Goal: Navigation & Orientation: Find specific page/section

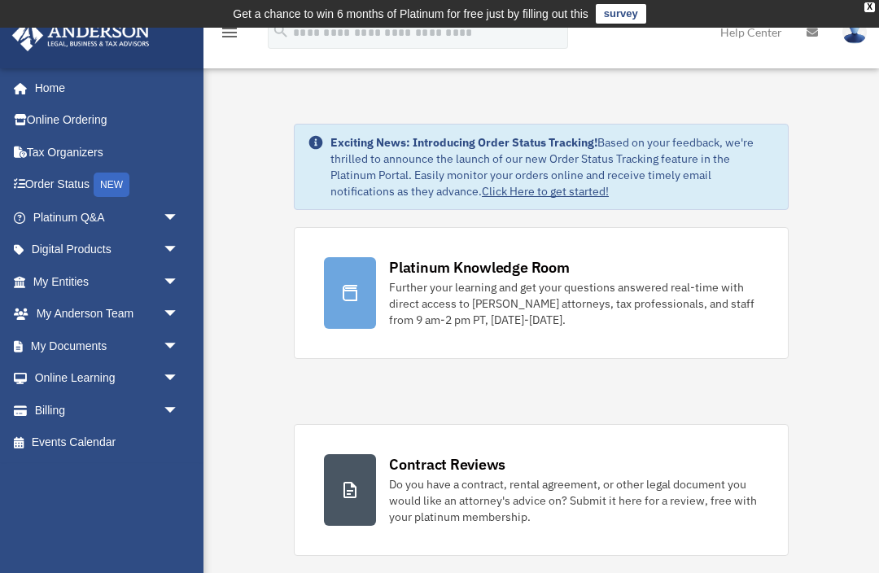
click at [79, 234] on link "Digital Products arrow_drop_down" at bounding box center [107, 250] width 192 height 33
click at [59, 214] on link "Platinum Q&A arrow_drop_down" at bounding box center [107, 217] width 192 height 33
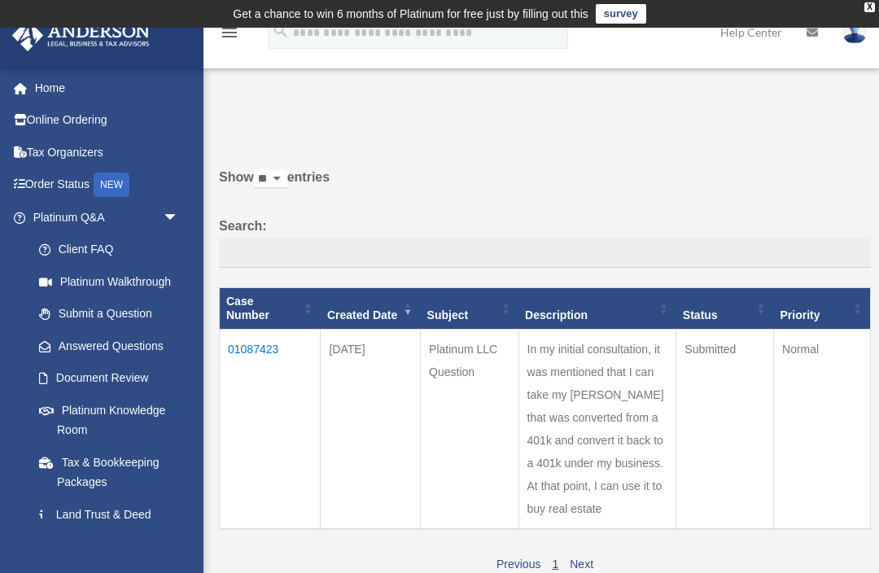
click at [56, 88] on link "Home" at bounding box center [107, 88] width 192 height 33
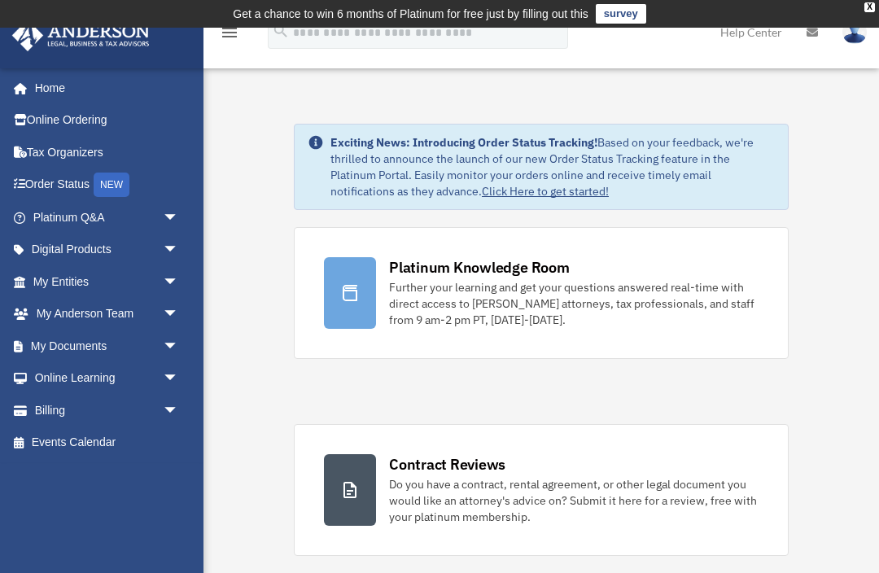
click at [167, 222] on span "arrow_drop_down" at bounding box center [179, 217] width 33 height 33
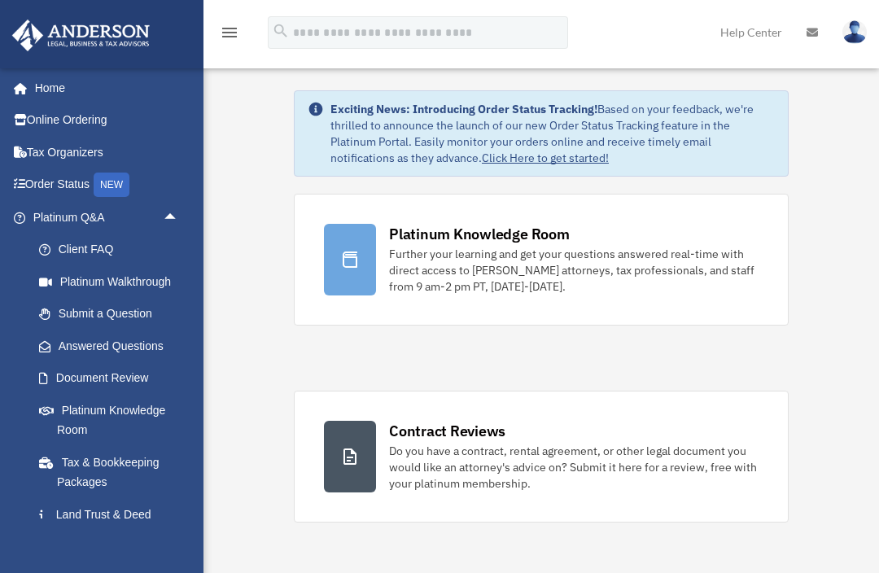
scroll to position [37, 0]
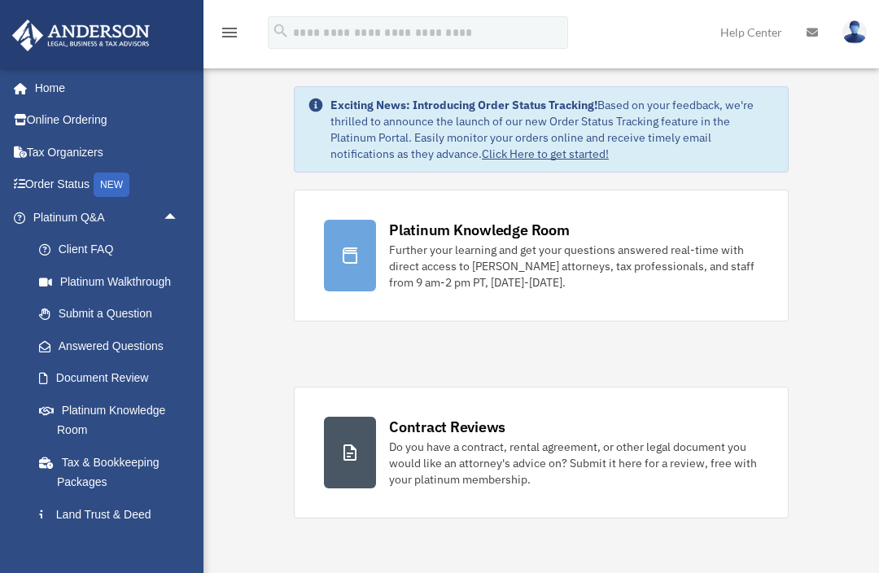
click at [145, 285] on link "Platinum Walkthrough" at bounding box center [113, 281] width 181 height 33
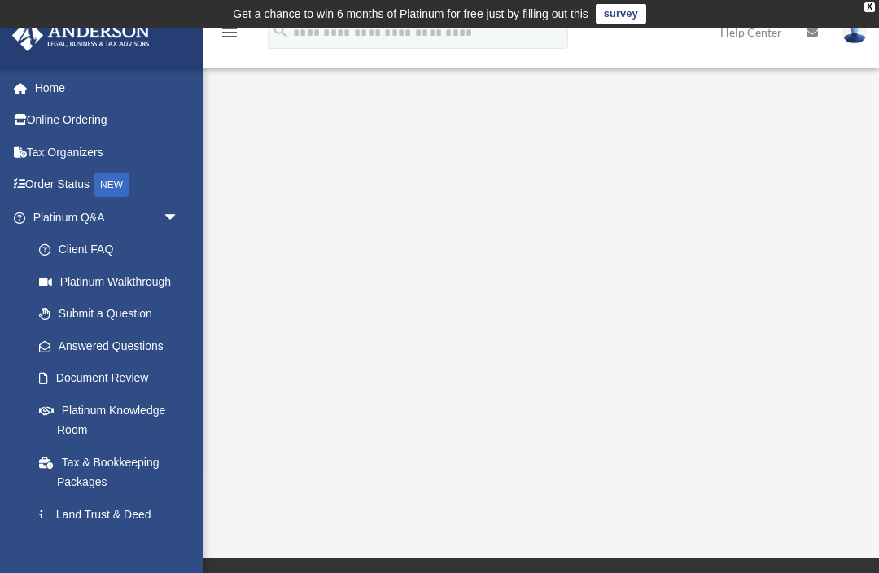
click at [134, 379] on link "Document Review" at bounding box center [113, 378] width 181 height 33
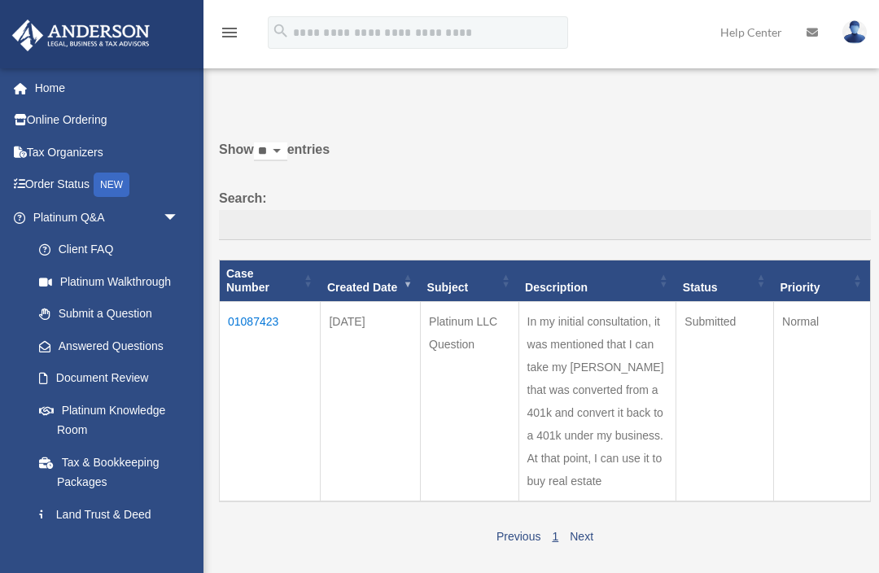
scroll to position [1, 0]
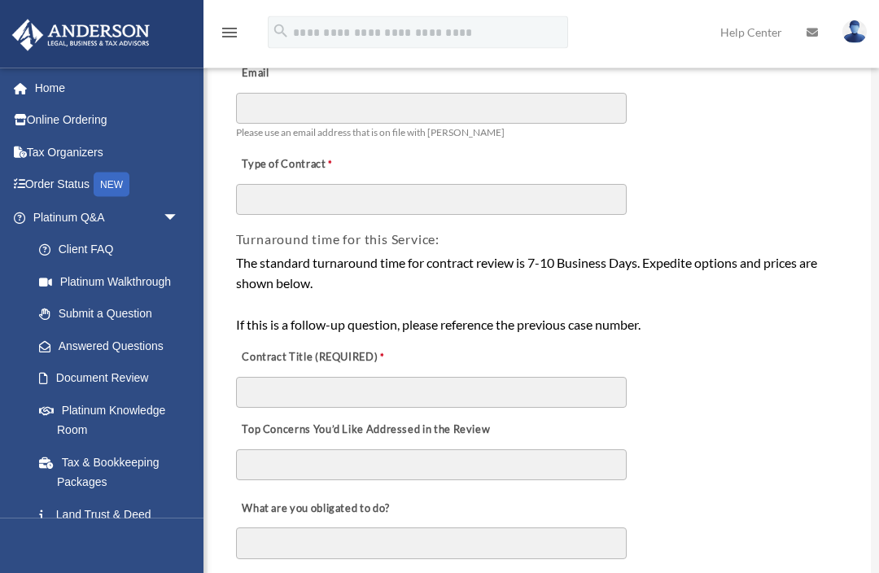
scroll to position [174, 0]
click at [90, 413] on link "Platinum Knowledge Room" at bounding box center [113, 420] width 181 height 52
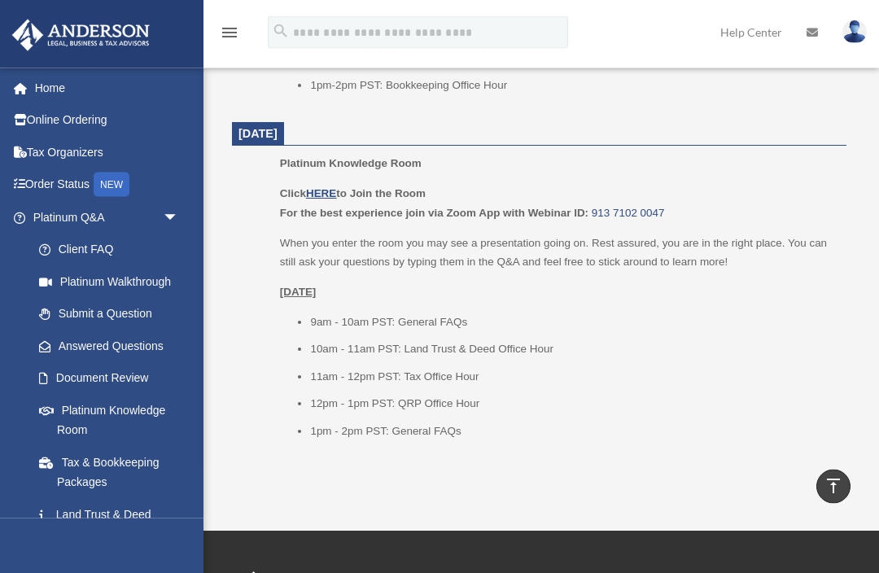
scroll to position [2130, 0]
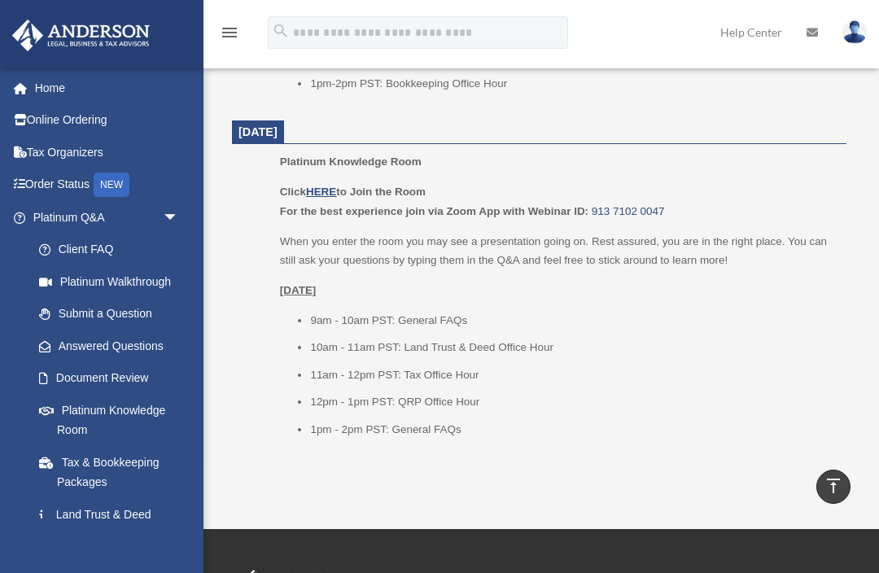
click at [103, 467] on link "Tax & Bookkeeping Packages" at bounding box center [113, 472] width 181 height 52
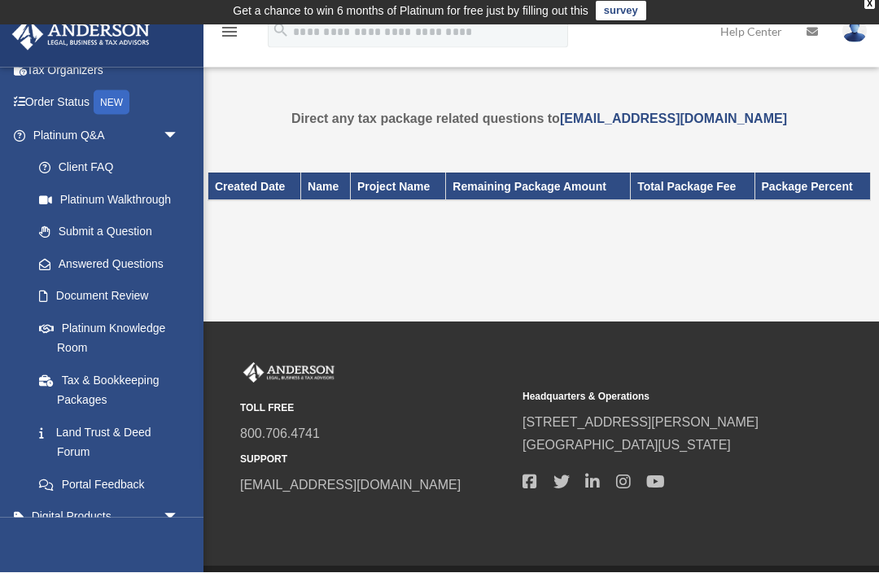
scroll to position [2, 0]
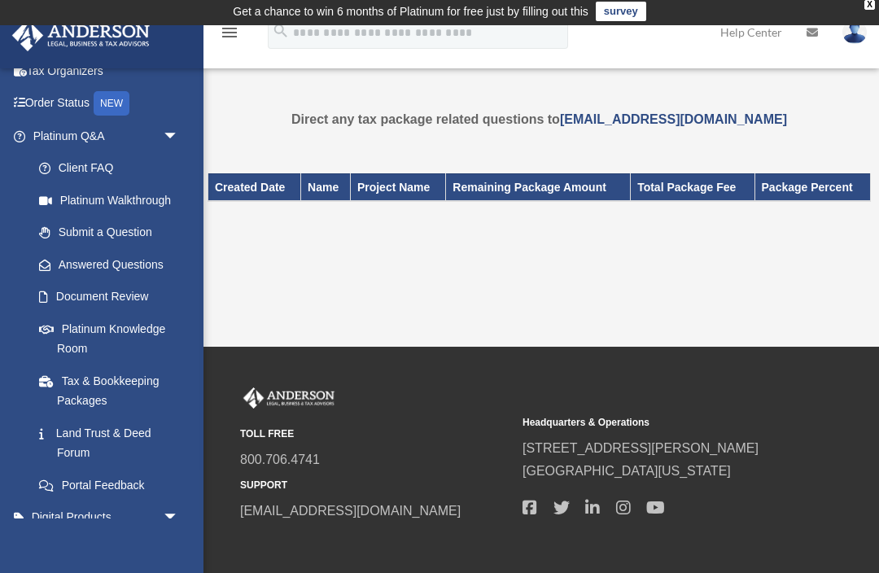
click at [88, 396] on link "Tax & Bookkeeping Packages" at bounding box center [109, 391] width 173 height 52
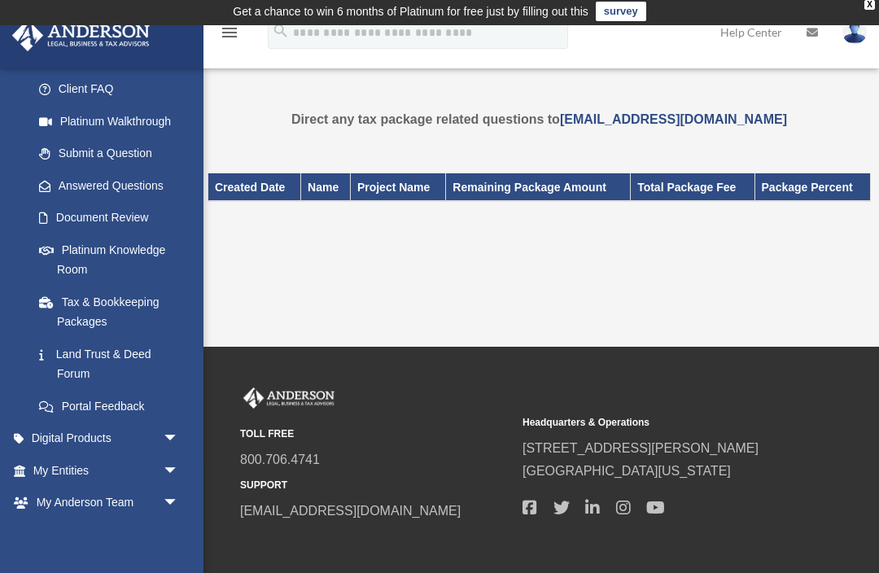
scroll to position [166, 0]
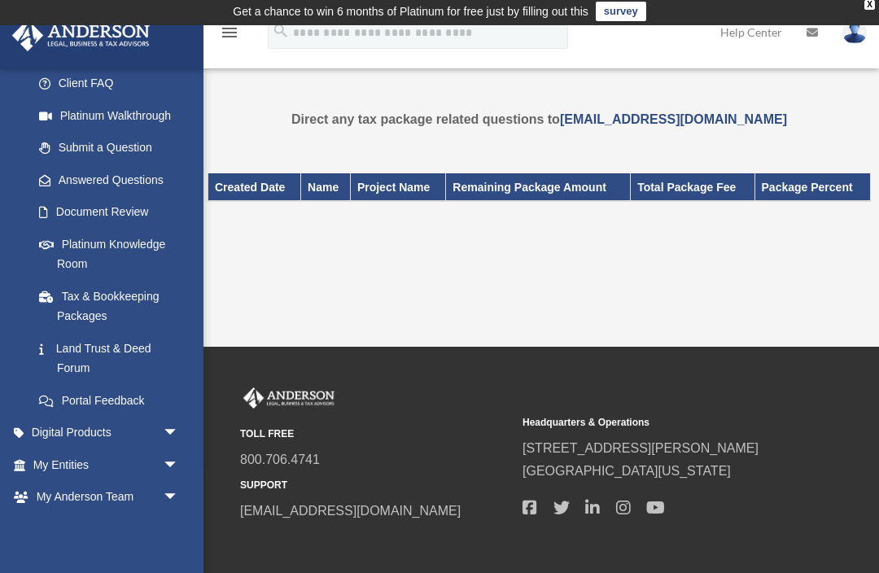
click at [78, 435] on link "Digital Products arrow_drop_down" at bounding box center [107, 433] width 192 height 33
click at [167, 428] on span "arrow_drop_down" at bounding box center [179, 433] width 33 height 33
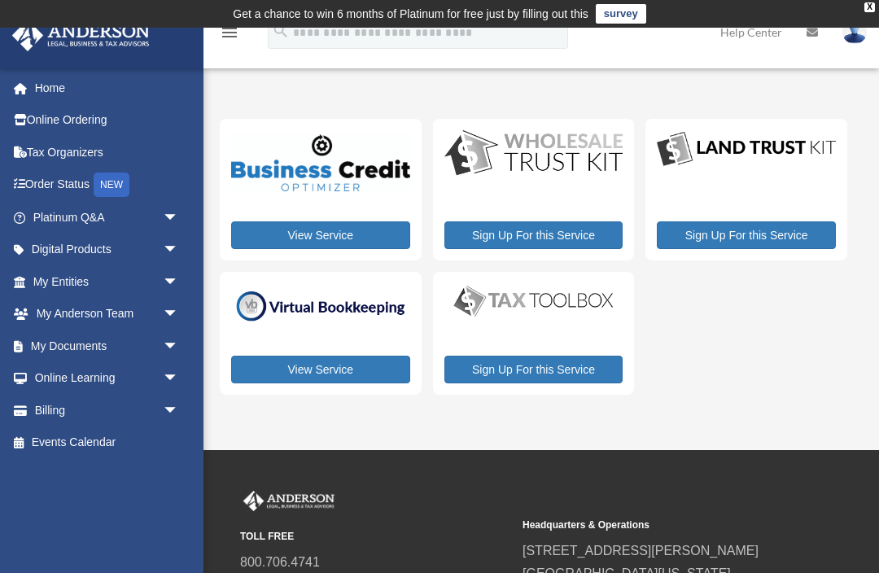
click at [320, 379] on link "View Service" at bounding box center [320, 370] width 179 height 28
click at [48, 287] on link "My Entities arrow_drop_down" at bounding box center [107, 281] width 192 height 33
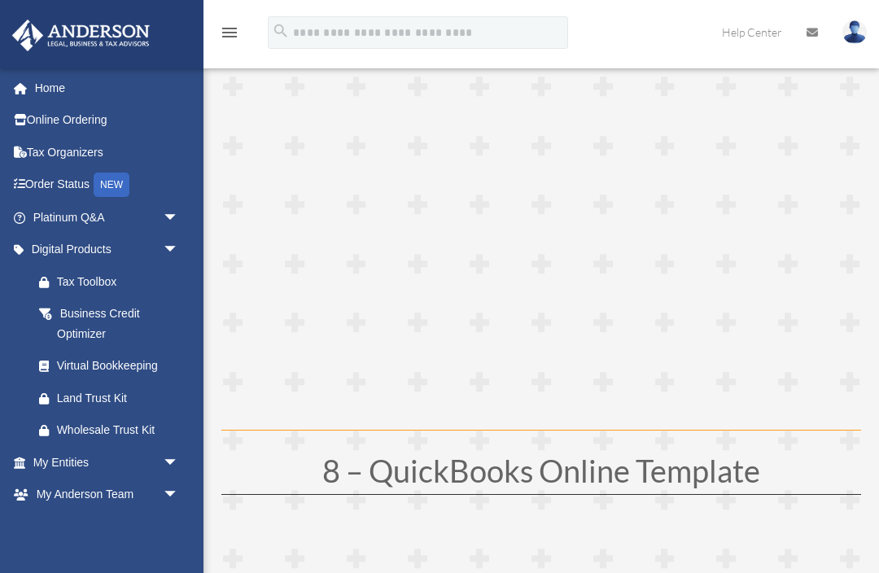
scroll to position [2911, 0]
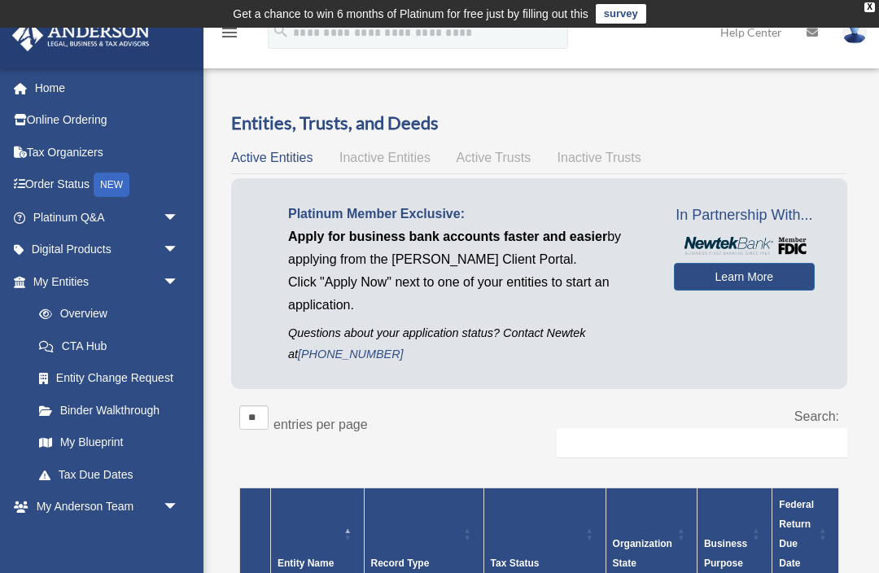
click at [82, 351] on link "CTA Hub" at bounding box center [109, 346] width 173 height 33
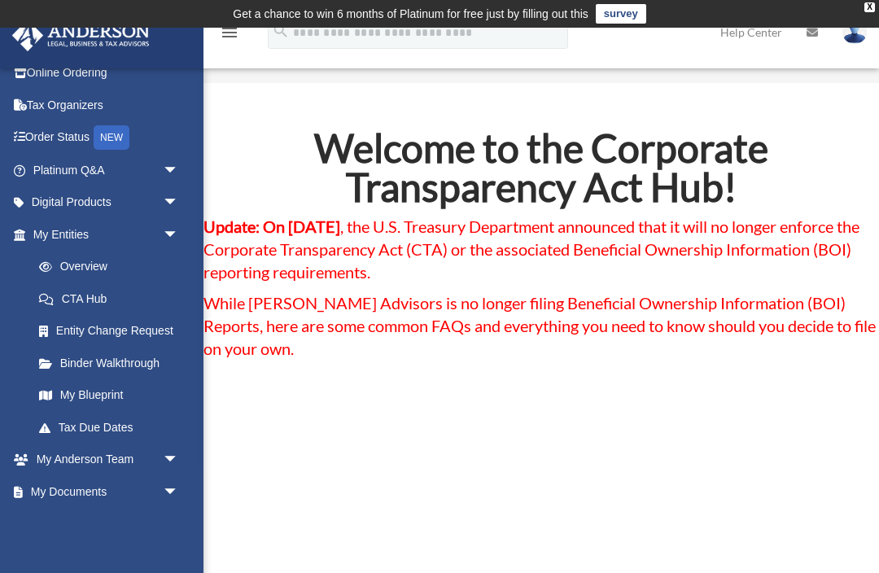
scroll to position [43, 0]
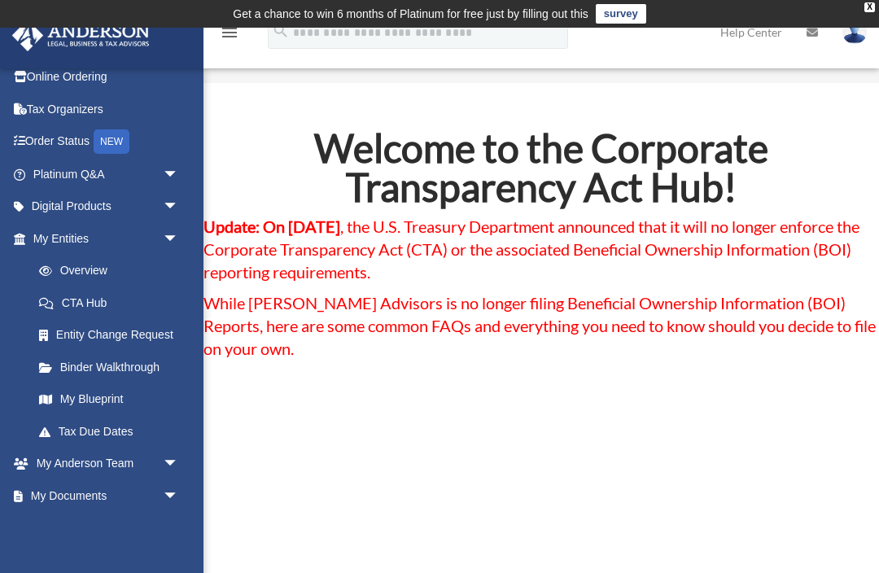
click at [93, 340] on link "Entity Change Request" at bounding box center [113, 335] width 181 height 33
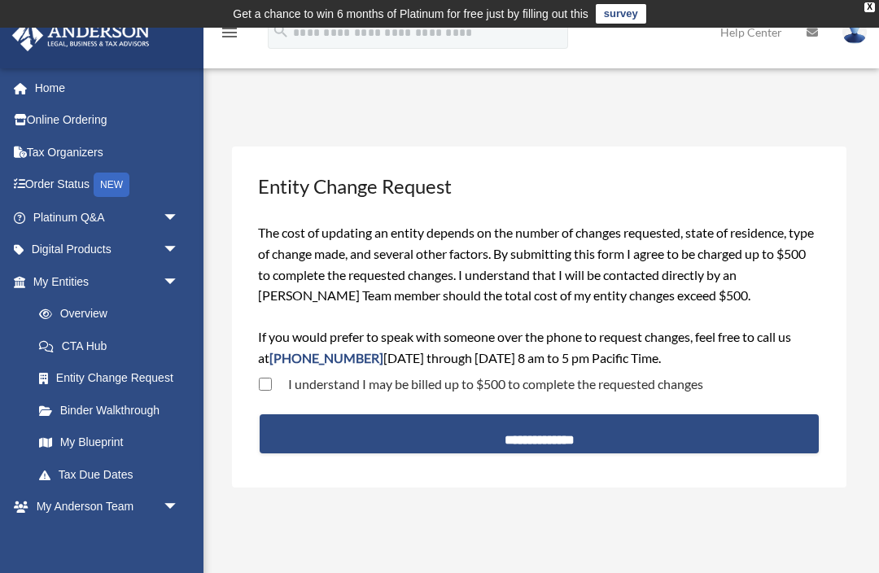
click at [50, 251] on link "Digital Products arrow_drop_down" at bounding box center [107, 250] width 192 height 33
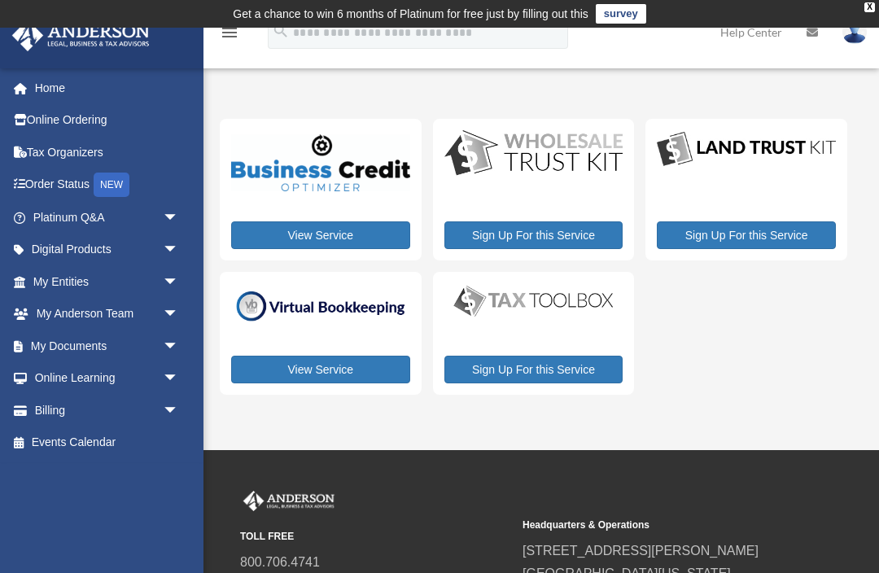
click at [50, 279] on link "My Entities arrow_drop_down" at bounding box center [107, 281] width 192 height 33
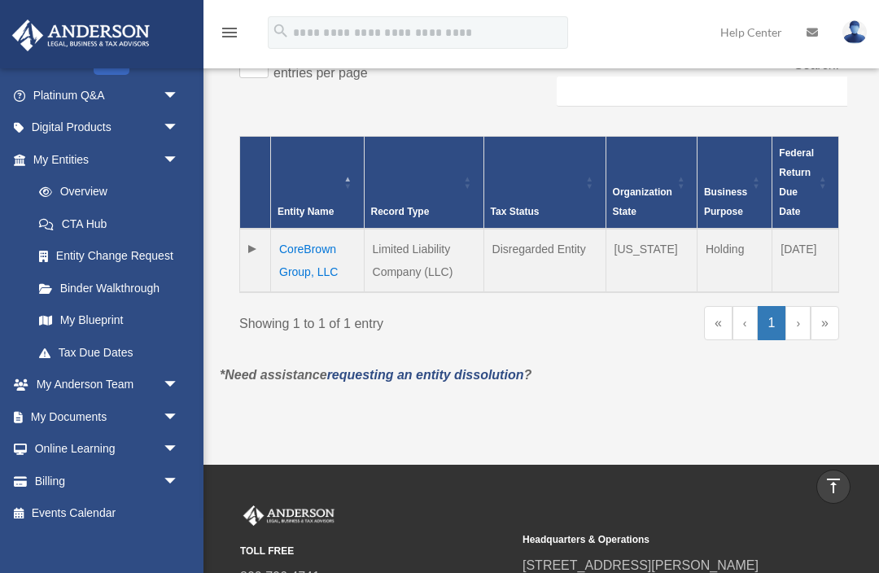
scroll to position [125, 0]
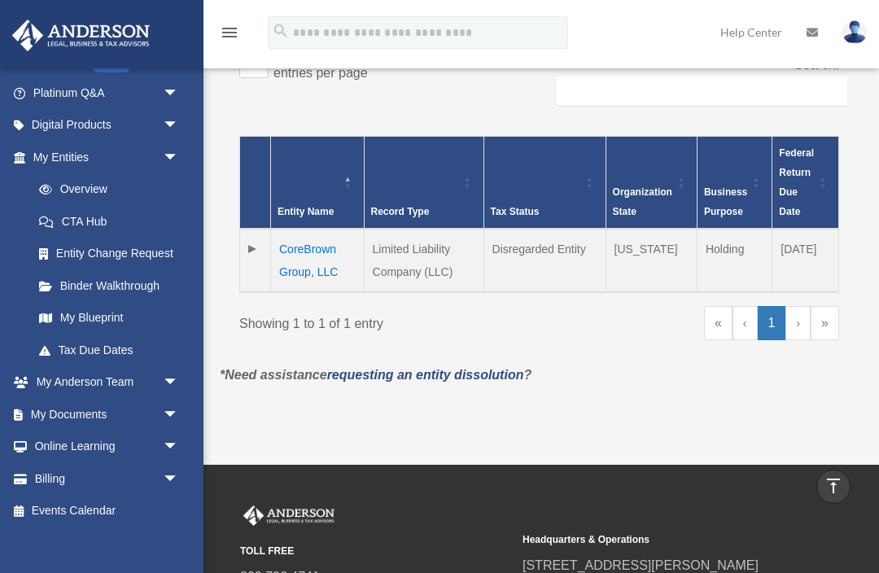
click at [89, 391] on link "My [PERSON_NAME] Team arrow_drop_down" at bounding box center [107, 382] width 192 height 33
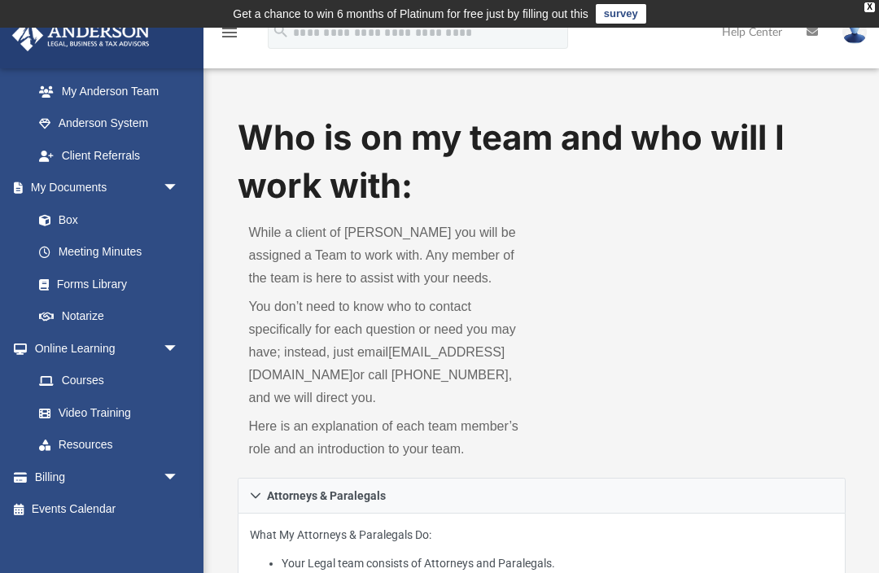
scroll to position [447, 0]
click at [62, 472] on link "Billing arrow_drop_down" at bounding box center [107, 478] width 192 height 33
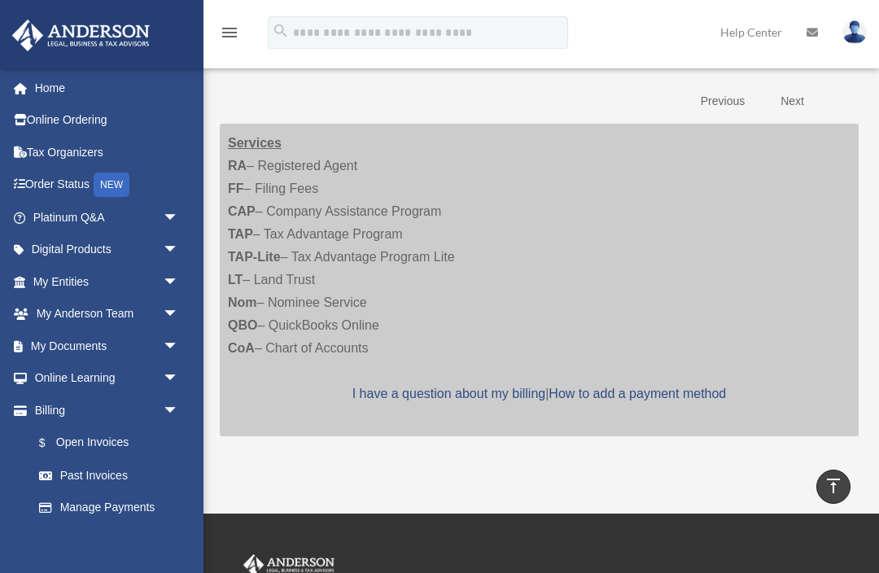
scroll to position [274, 0]
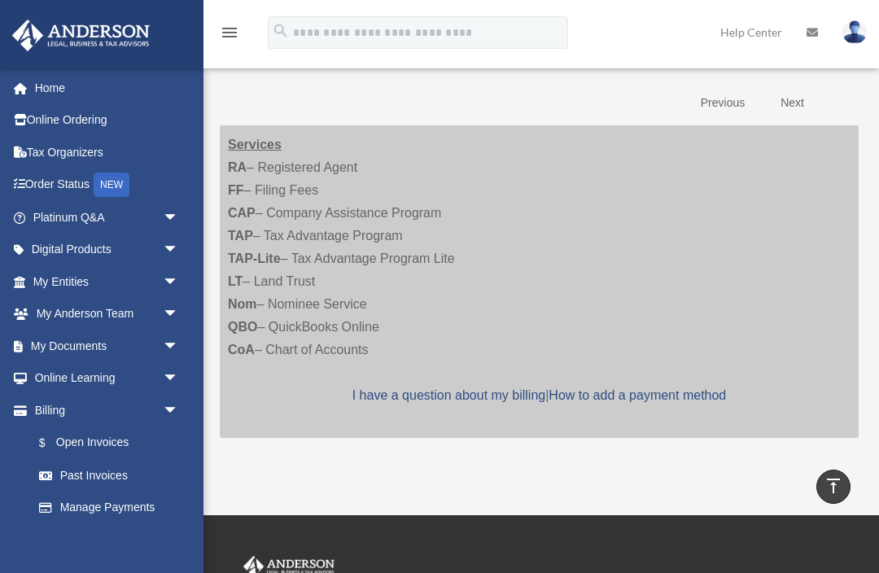
click at [44, 78] on link "Home" at bounding box center [107, 88] width 192 height 33
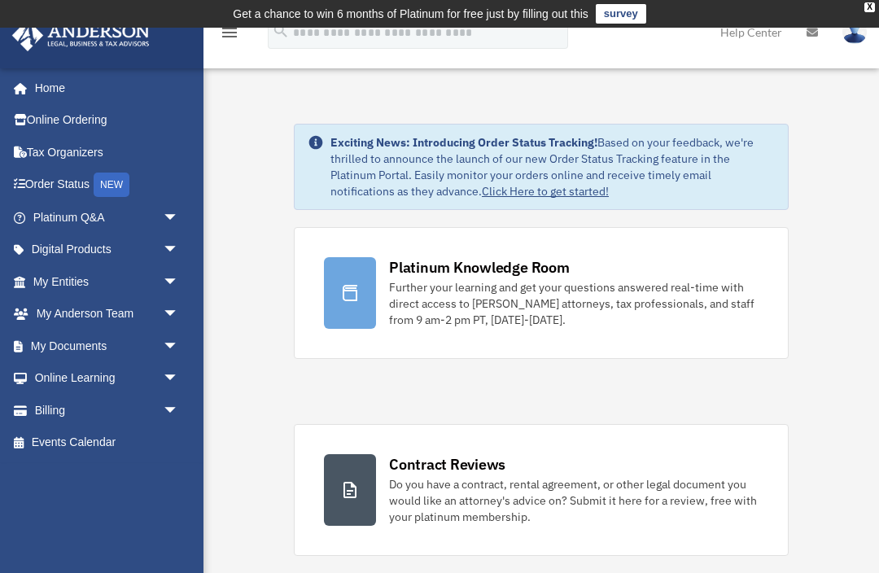
click at [44, 180] on link "Order Status NEW" at bounding box center [107, 185] width 192 height 33
